Goal: Unclear: Browse casually

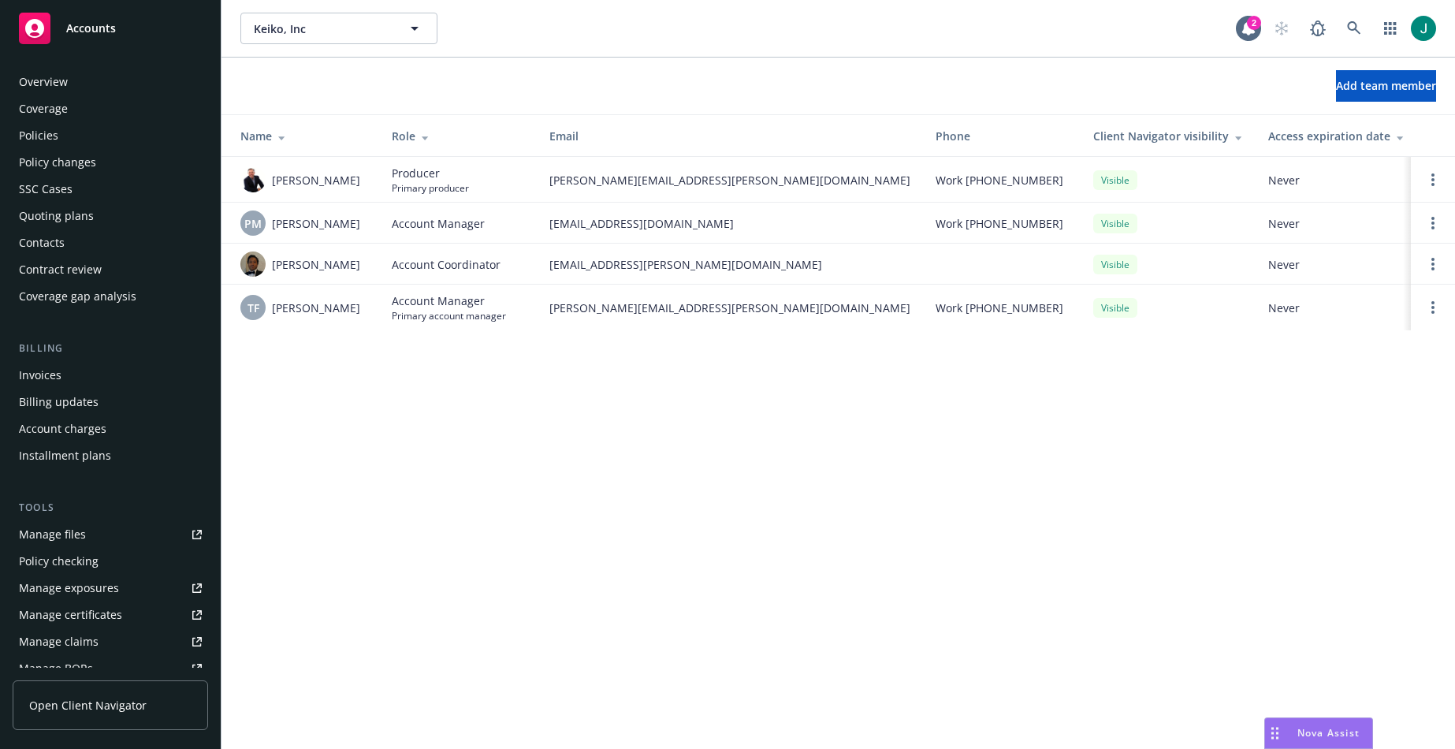
scroll to position [332, 0]
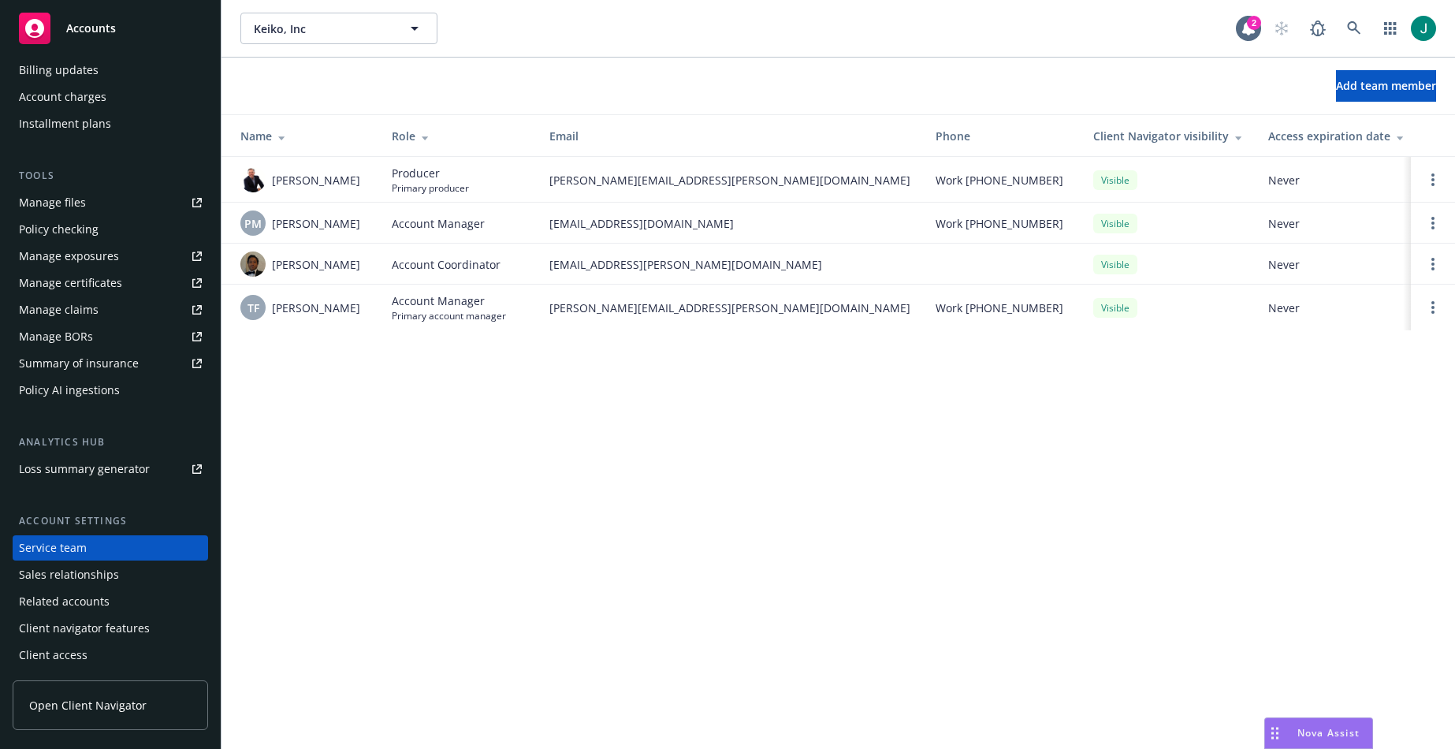
click at [1070, 49] on div "Keiko, Inc Keiko, Inc 2" at bounding box center [837, 28] width 1233 height 57
